Goal: Task Accomplishment & Management: Manage account settings

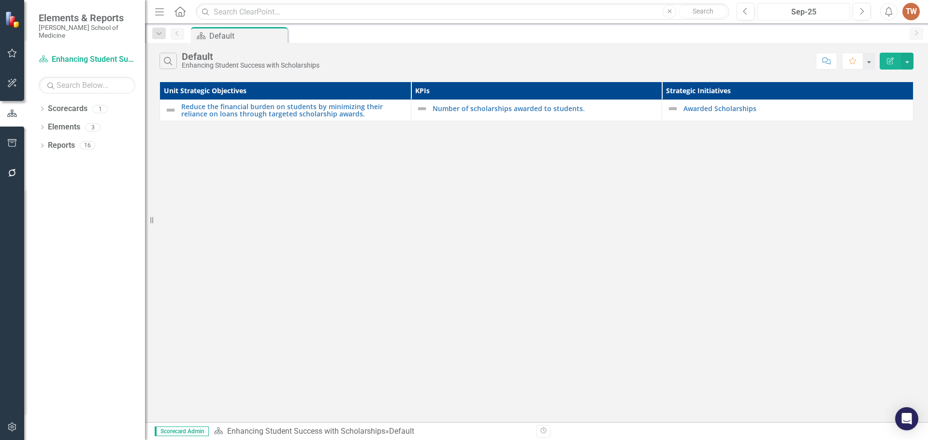
click at [837, 15] on div "Sep-25" at bounding box center [804, 12] width 86 height 12
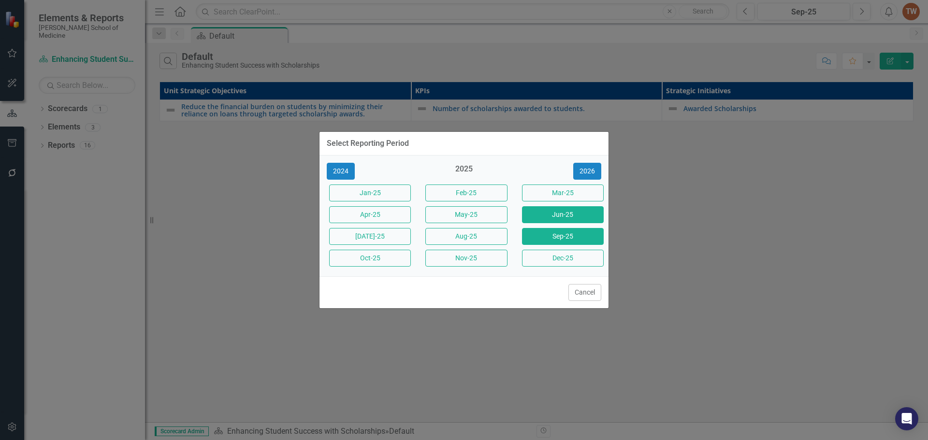
click at [543, 214] on button "Jun-25" at bounding box center [563, 214] width 82 height 17
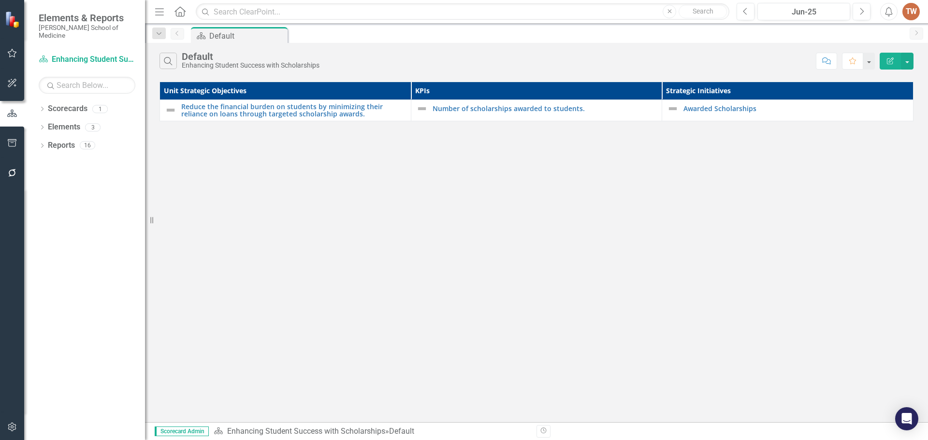
click at [117, 295] on div "Dropdown Scorecards 1 Enhancing Student Success with Scholarships Dropdown Elem…" at bounding box center [84, 270] width 121 height 339
click at [60, 143] on link "Reports" at bounding box center [61, 145] width 27 height 11
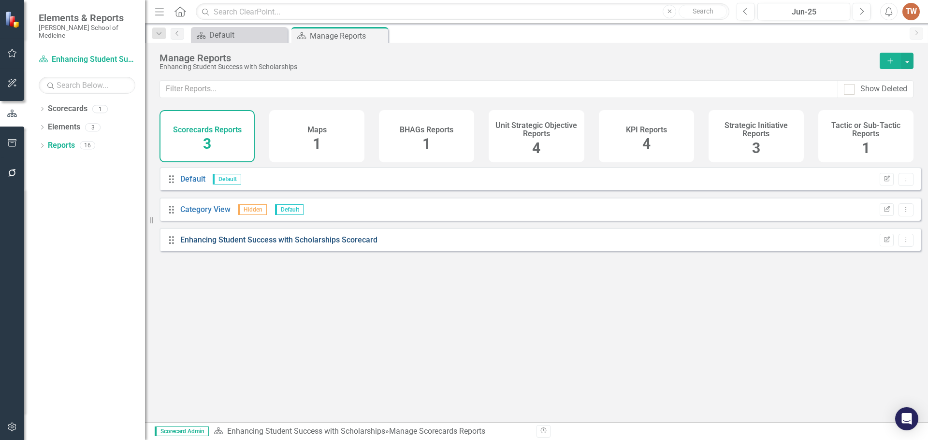
click at [334, 245] on link "Enhancing Student Success with Scholarships Scorecard" at bounding box center [278, 239] width 197 height 9
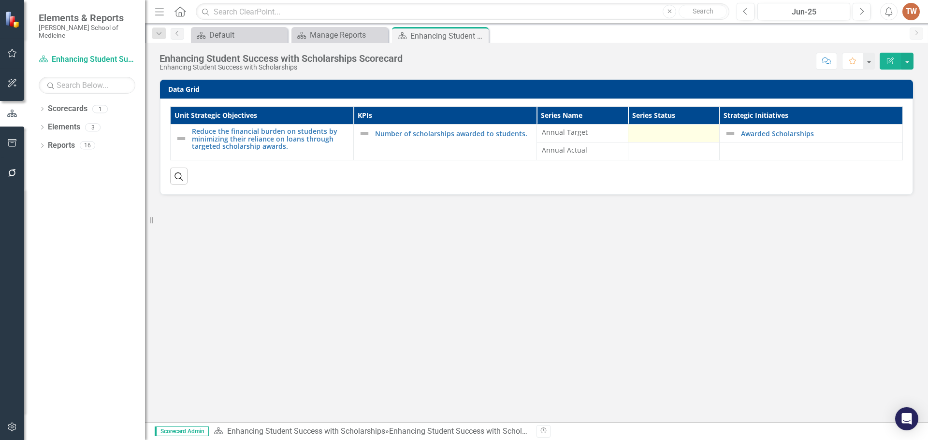
click at [664, 130] on div at bounding box center [673, 134] width 81 height 12
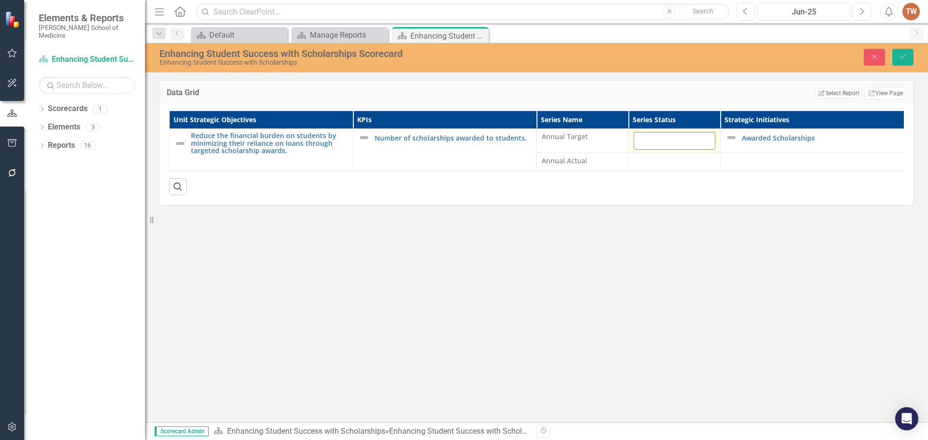
click at [685, 145] on input "number" at bounding box center [675, 141] width 82 height 18
click at [706, 139] on input "1" at bounding box center [675, 141] width 82 height 18
click at [705, 138] on input "2" at bounding box center [675, 141] width 82 height 18
click at [705, 145] on input "1" at bounding box center [675, 141] width 82 height 18
type input "100"
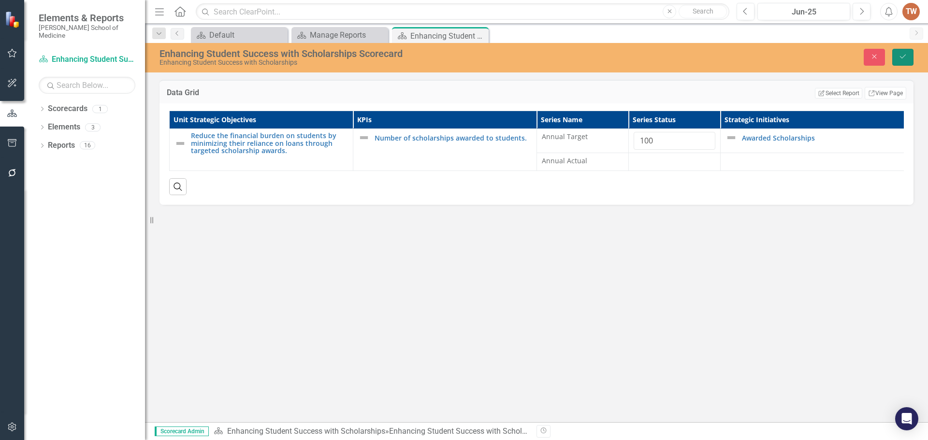
click at [901, 59] on icon "Save" at bounding box center [903, 56] width 9 height 7
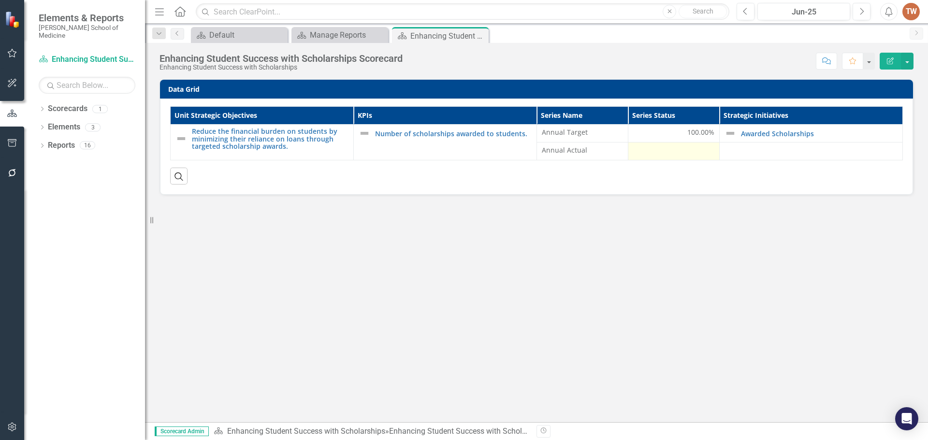
click at [695, 149] on div at bounding box center [673, 152] width 81 height 12
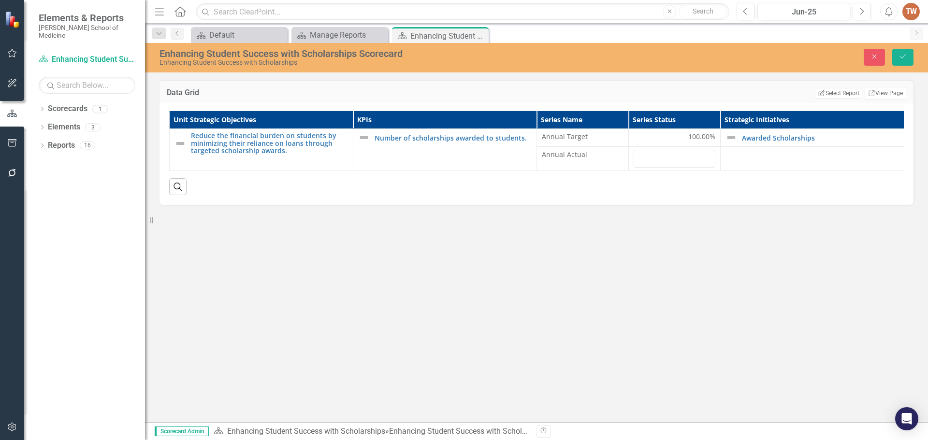
click at [694, 227] on div "Data Grid Edit Report Select Report Link View Page Unit Strategic Objectives KP…" at bounding box center [536, 251] width 783 height 343
click at [874, 56] on icon "button" at bounding box center [875, 57] width 4 height 4
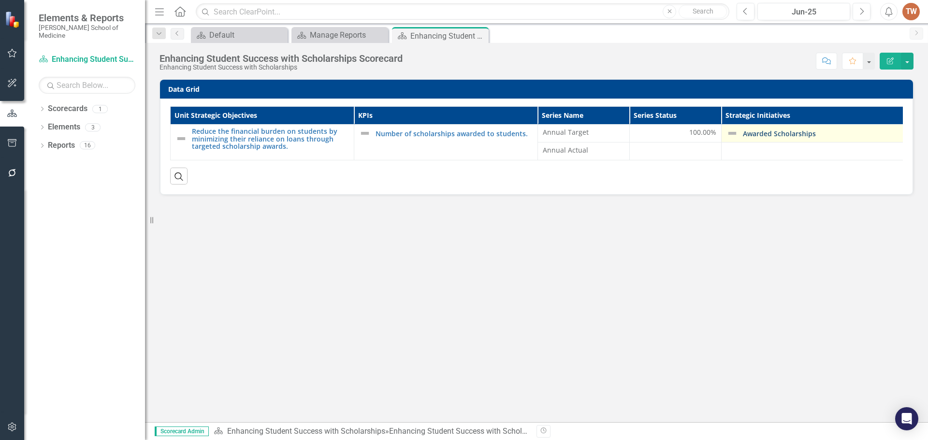
click at [801, 131] on link "Awarded Scholarships" at bounding box center [821, 133] width 157 height 7
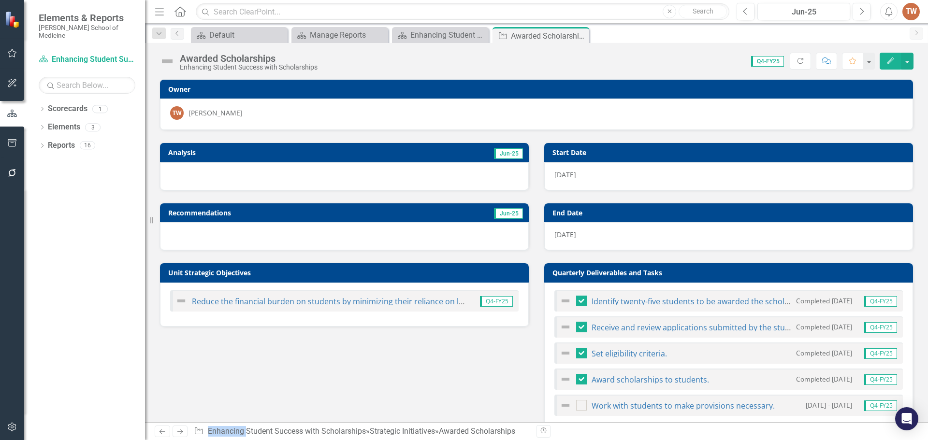
scroll to position [145, 0]
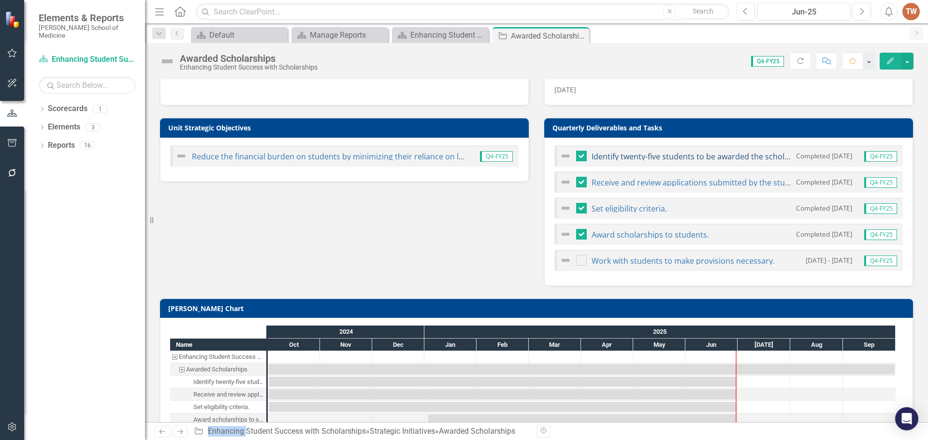
click at [659, 156] on link "Identify twenty-five students to be awarded the scholarship based on the criter…" at bounding box center [740, 156] width 296 height 11
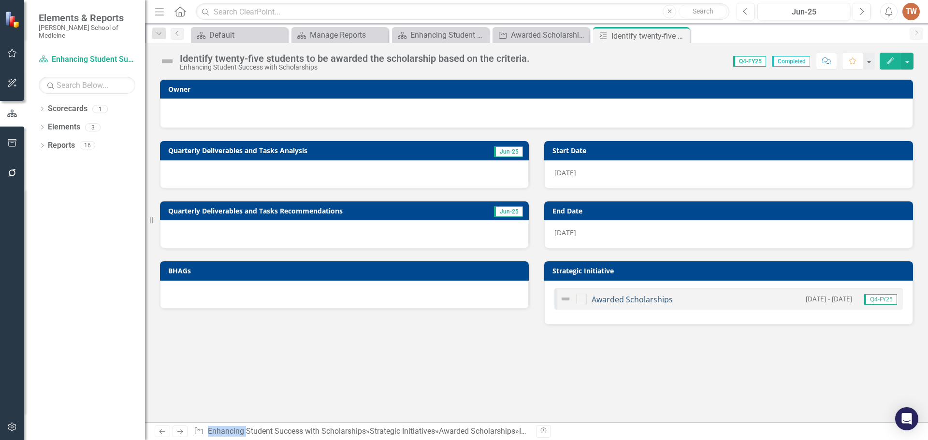
click at [653, 297] on link "Awarded Scholarships" at bounding box center [632, 299] width 81 height 11
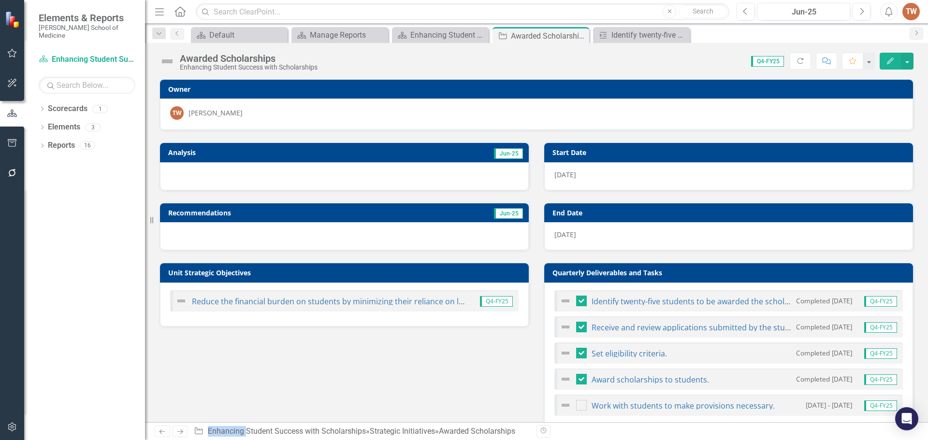
scroll to position [97, 0]
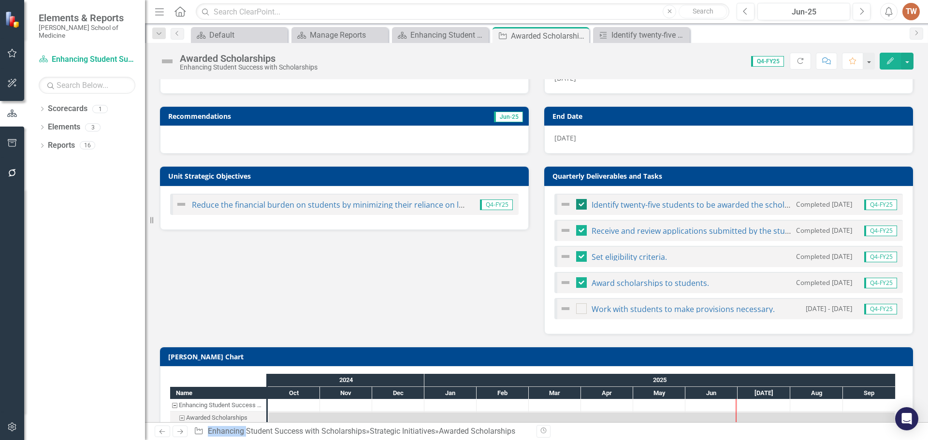
click at [577, 206] on div at bounding box center [581, 204] width 11 height 11
click at [577, 206] on input "checkbox" at bounding box center [579, 202] width 6 height 6
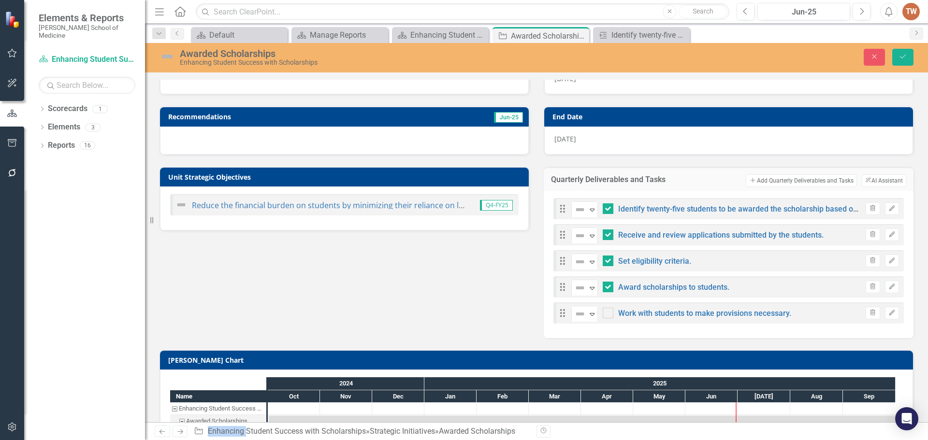
checkbox input "false"
click at [904, 59] on icon "Save" at bounding box center [903, 56] width 9 height 7
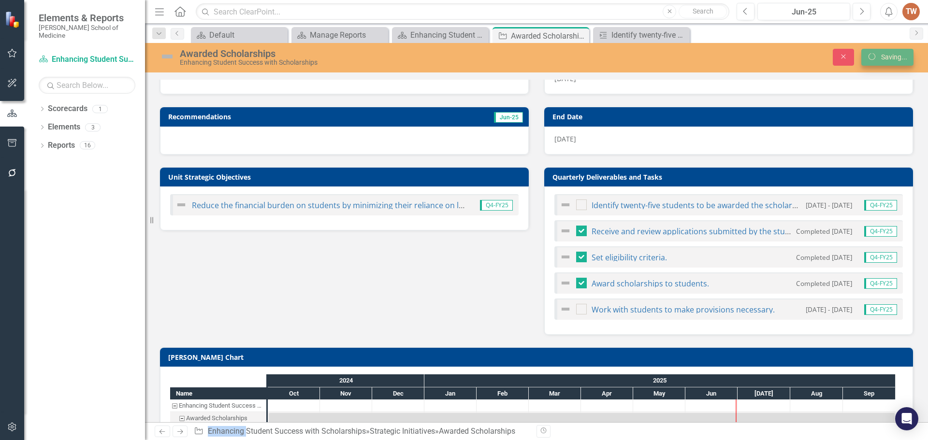
checkbox input "true"
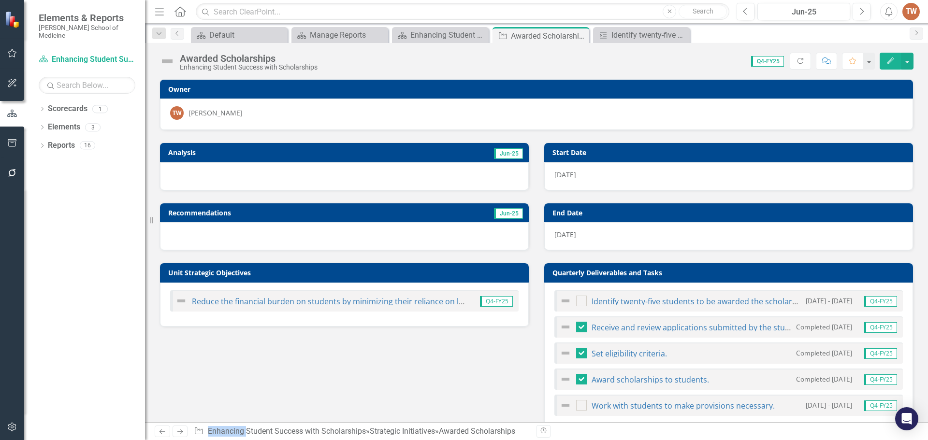
checkbox input "false"
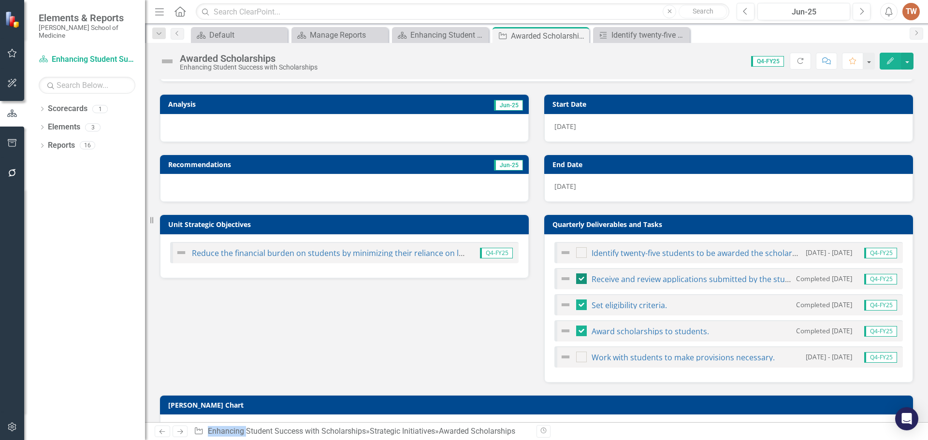
click at [581, 277] on div at bounding box center [581, 279] width 11 height 11
click at [581, 277] on input "checkbox" at bounding box center [579, 277] width 6 height 6
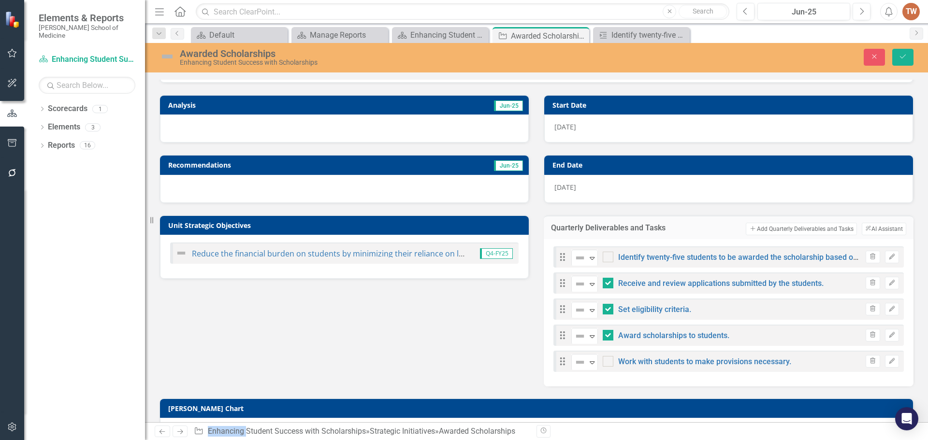
checkbox input "false"
click at [903, 55] on icon "Save" at bounding box center [903, 56] width 9 height 7
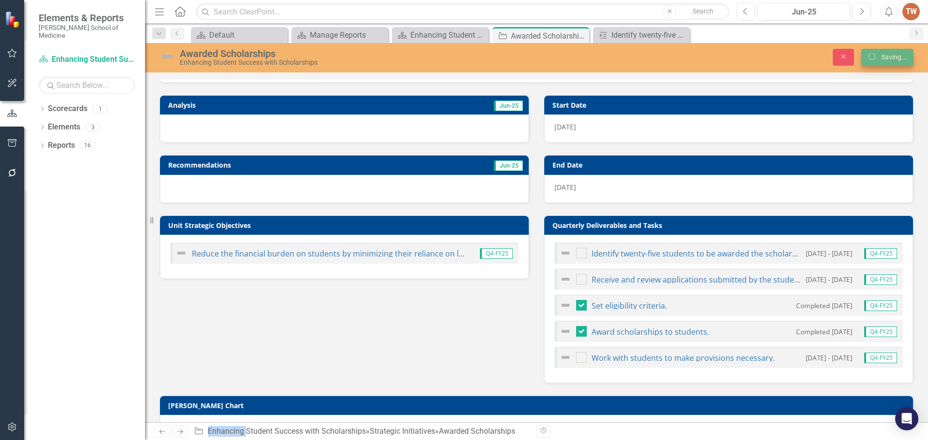
checkbox input "true"
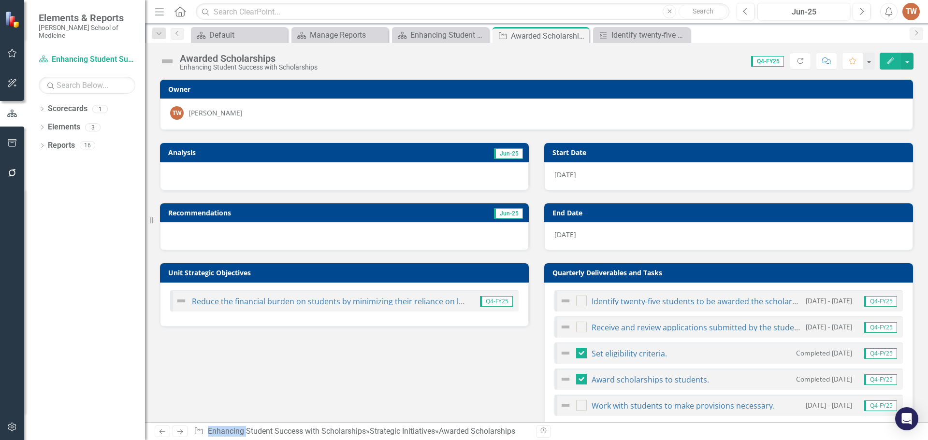
checkbox input "false"
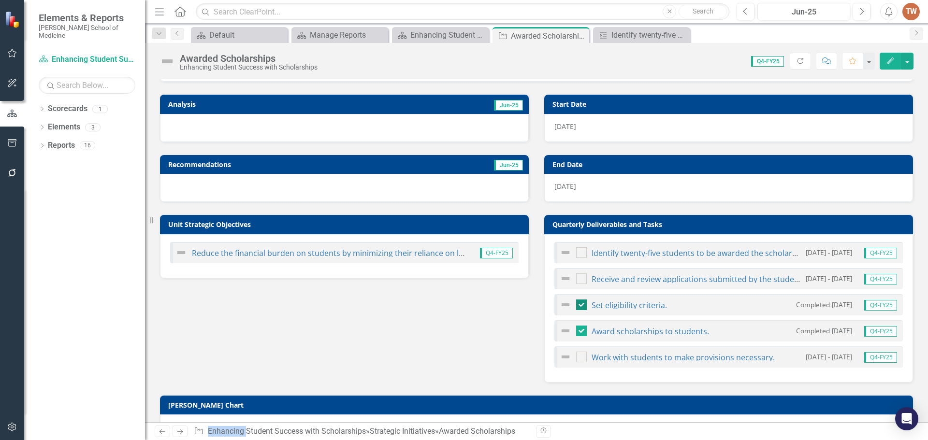
click at [580, 305] on div at bounding box center [581, 305] width 11 height 11
click at [580, 305] on input "checkbox" at bounding box center [579, 303] width 6 height 6
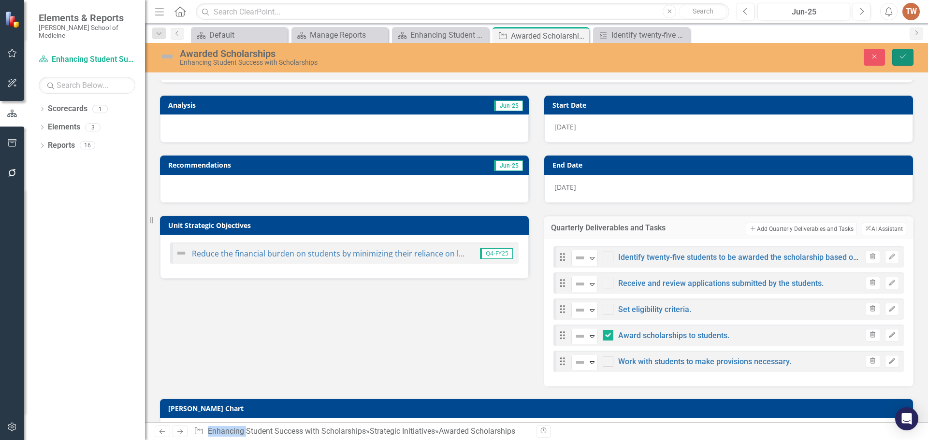
click at [904, 57] on icon "submit" at bounding box center [903, 57] width 6 height 4
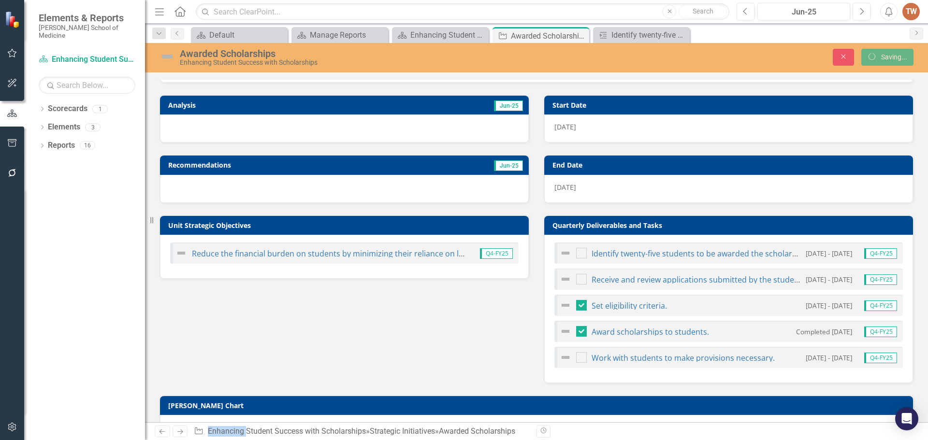
checkbox input "false"
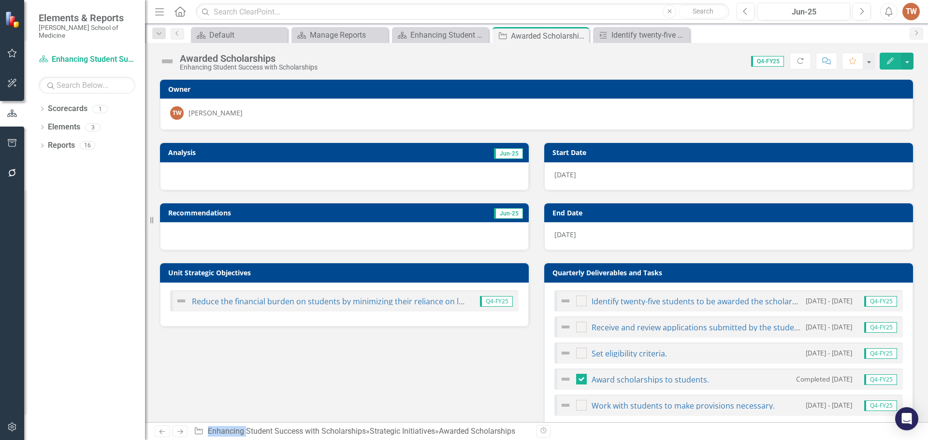
checkbox input "false"
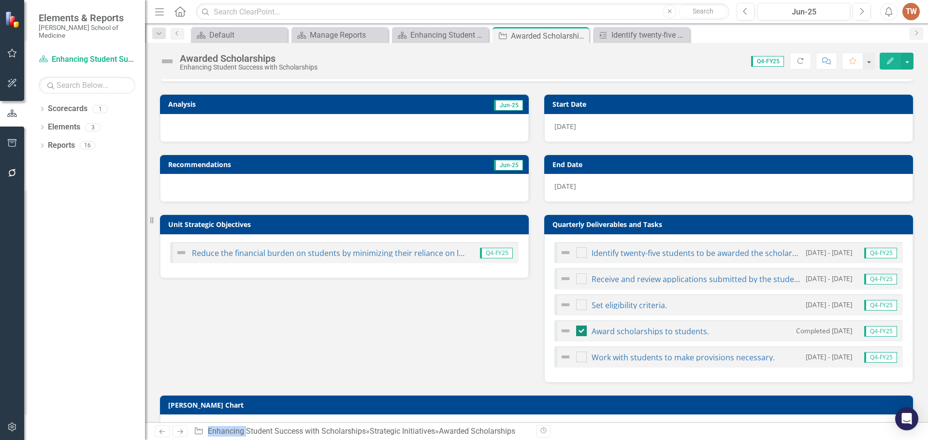
click at [578, 334] on div at bounding box center [581, 331] width 11 height 11
click at [578, 332] on input "checkbox" at bounding box center [579, 329] width 6 height 6
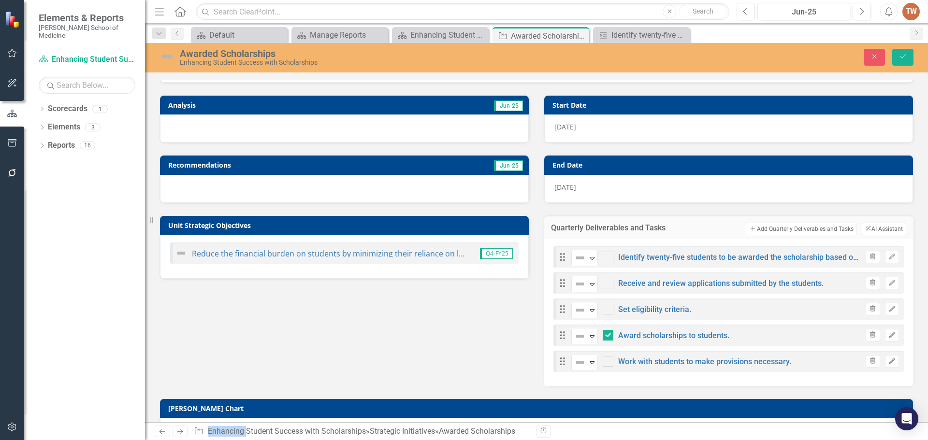
checkbox input "false"
click at [904, 55] on icon "Save" at bounding box center [903, 56] width 9 height 7
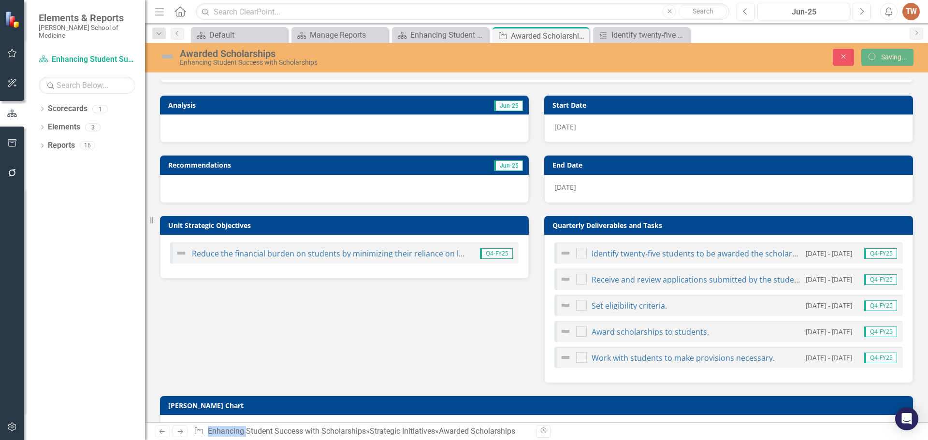
checkbox input "false"
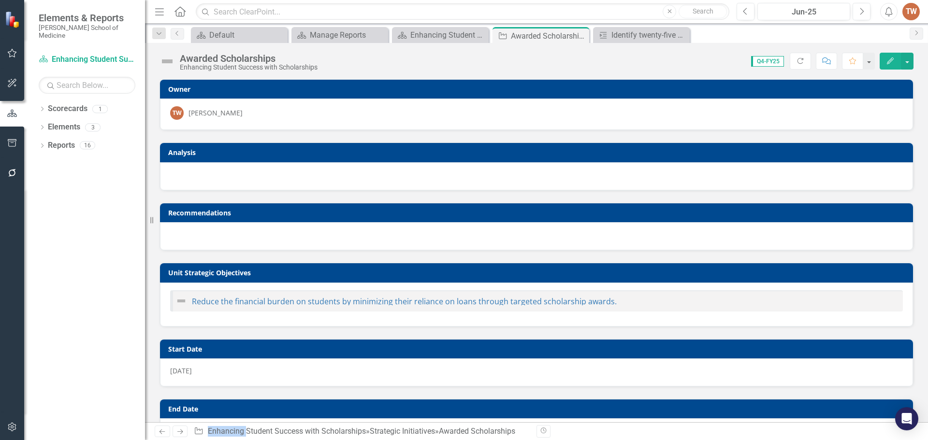
checkbox input "false"
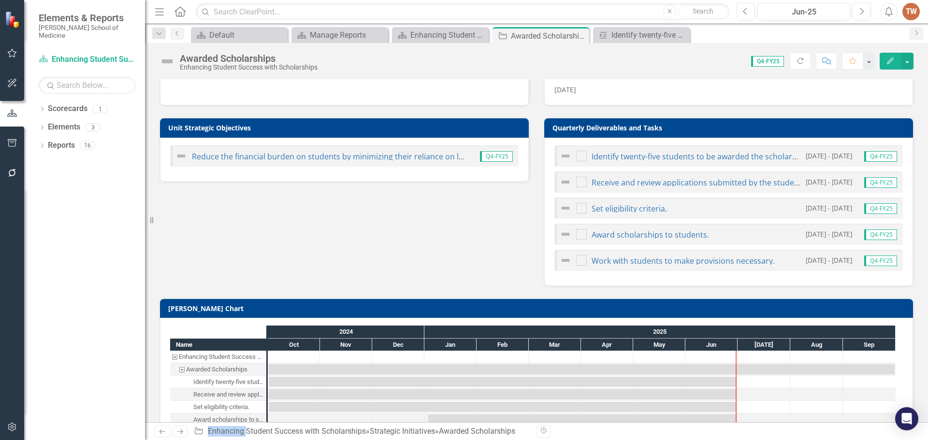
scroll to position [182, 0]
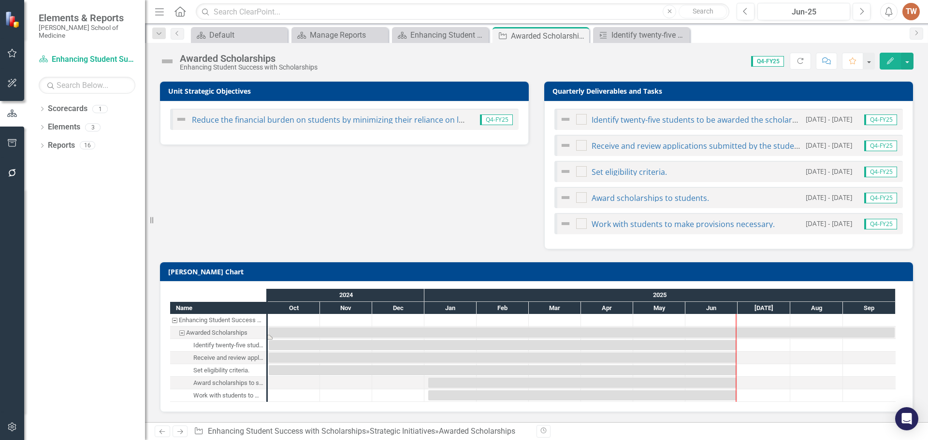
click at [311, 335] on div "Task: Start date: 2024-10-01 End date: 2025-09-30" at bounding box center [582, 333] width 626 height 10
click at [312, 346] on div "Task: Start date: 2024-10-01 End date: 2025-06-30" at bounding box center [503, 345] width 468 height 10
click at [310, 330] on div "Task: Start date: 2024-10-01 End date: 2025-09-30" at bounding box center [582, 333] width 626 height 10
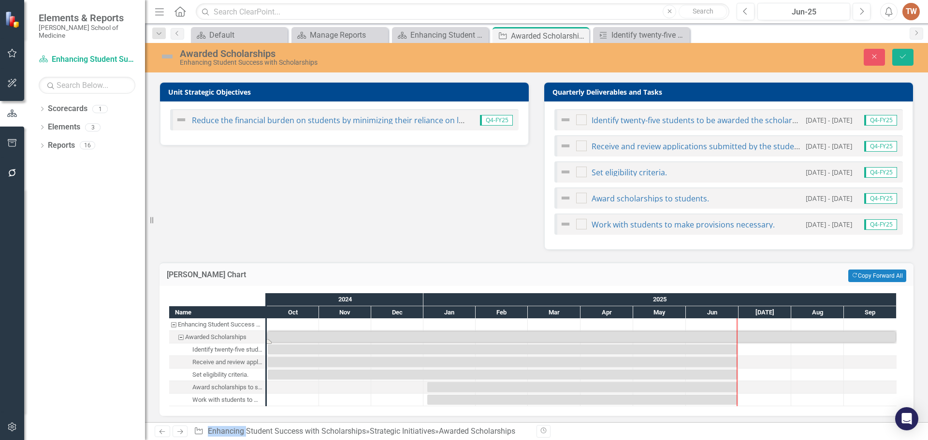
click at [239, 338] on div "Awarded Scholarships" at bounding box center [215, 337] width 61 height 13
click at [898, 56] on button "Save" at bounding box center [903, 57] width 21 height 17
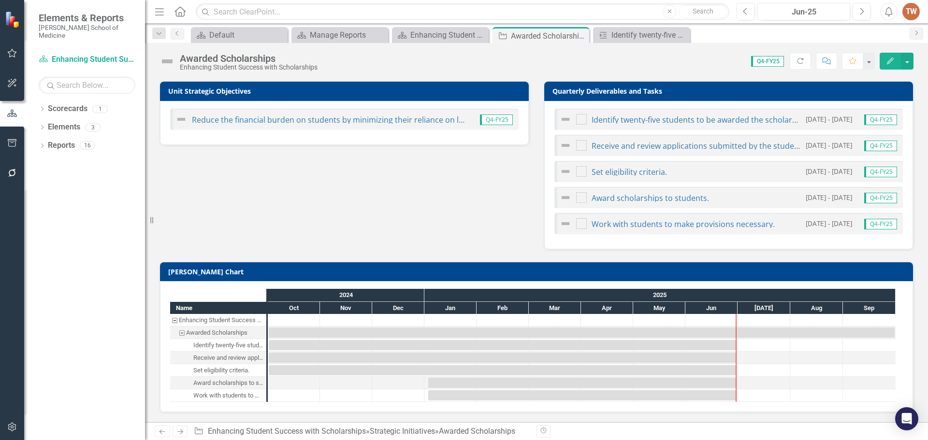
click at [103, 162] on div "Dropdown Scorecards 1 Enhancing Student Success with Scholarships Dropdown Elem…" at bounding box center [84, 270] width 121 height 339
